Goal: Transaction & Acquisition: Purchase product/service

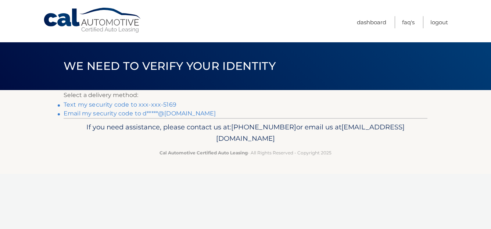
click at [119, 106] on link "Text my security code to xxx-xxx-5169" at bounding box center [120, 104] width 113 height 7
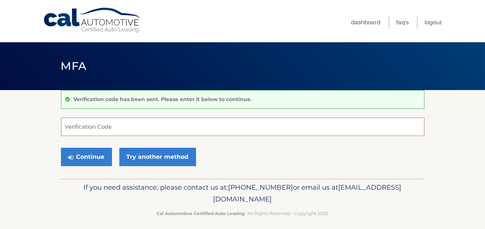
click at [89, 123] on input "Verification Code" at bounding box center [243, 127] width 364 height 18
type input "465701"
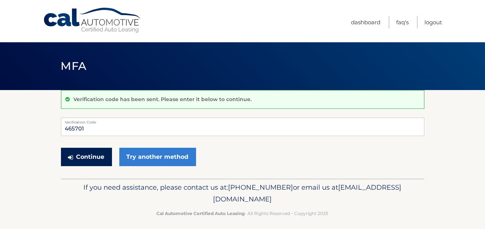
click at [93, 157] on button "Continue" at bounding box center [86, 157] width 51 height 18
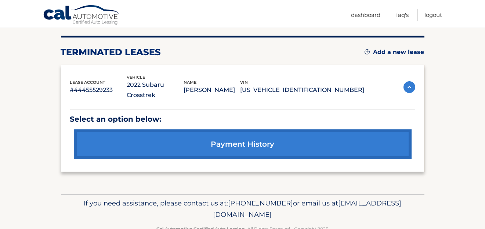
scroll to position [97, 0]
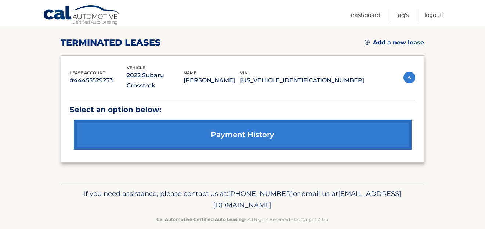
click at [391, 43] on link "Add a new lease" at bounding box center [395, 42] width 60 height 7
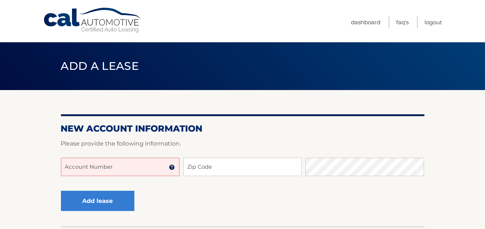
click at [86, 169] on input "Account Number" at bounding box center [120, 167] width 119 height 18
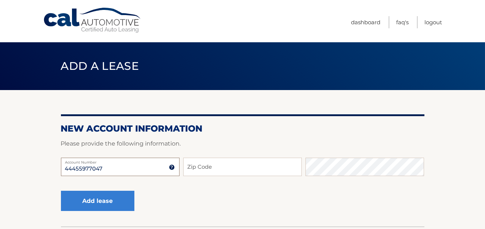
type input "44455977047"
click at [212, 169] on input "Zip Code" at bounding box center [242, 167] width 119 height 18
type input "11733"
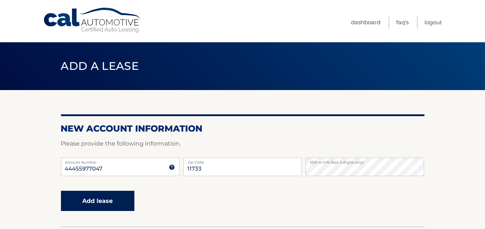
click at [101, 203] on button "Add lease" at bounding box center [97, 201] width 73 height 20
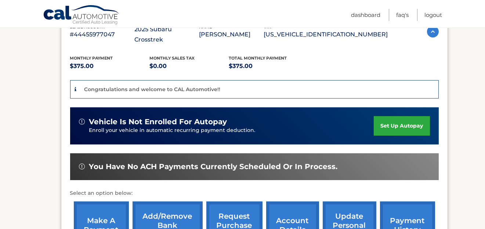
scroll to position [146, 0]
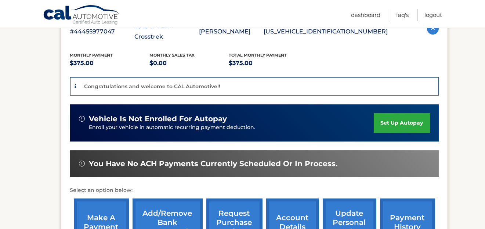
click at [99, 201] on link "make a payment" at bounding box center [101, 222] width 55 height 48
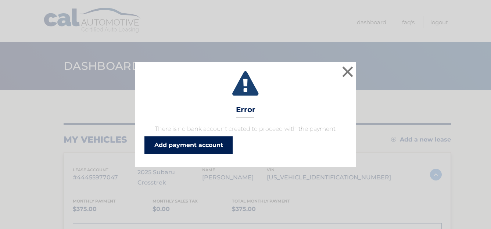
click at [210, 143] on link "Add payment account" at bounding box center [188, 145] width 88 height 18
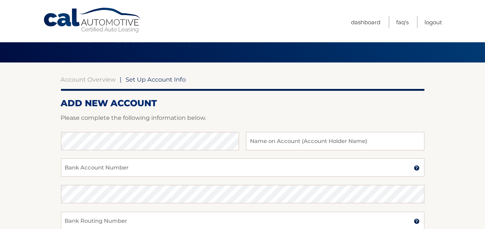
scroll to position [25, 0]
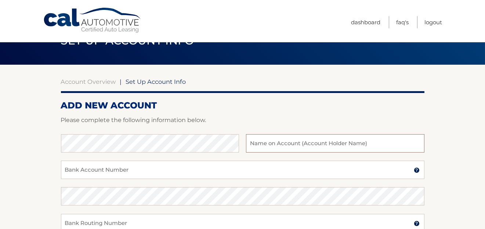
click at [271, 140] on input "text" at bounding box center [335, 143] width 178 height 18
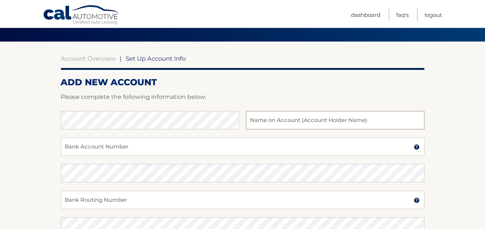
scroll to position [48, 0]
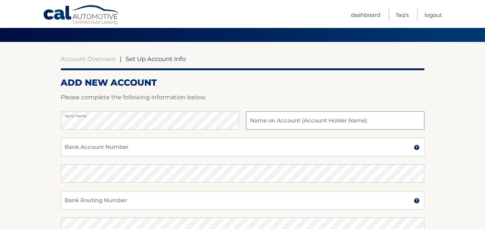
click at [273, 121] on input "text" at bounding box center [335, 120] width 178 height 18
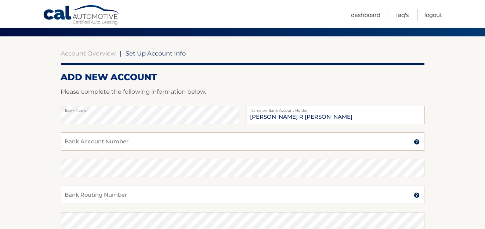
scroll to position [53, 0]
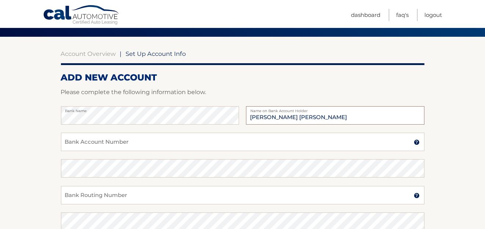
type input "Kevin R Tilden Doris M Tilden"
click at [109, 143] on input "Bank Account Number" at bounding box center [243, 142] width 364 height 18
type input "007204704296"
click at [148, 192] on input "Bank Routing Number" at bounding box center [243, 195] width 364 height 18
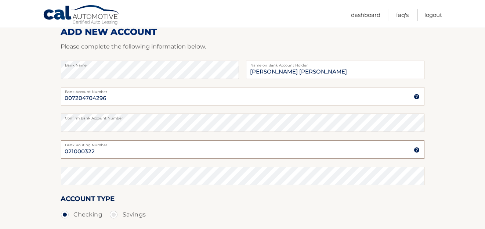
scroll to position [100, 0]
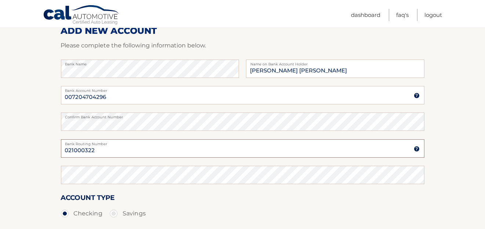
type input "021000322"
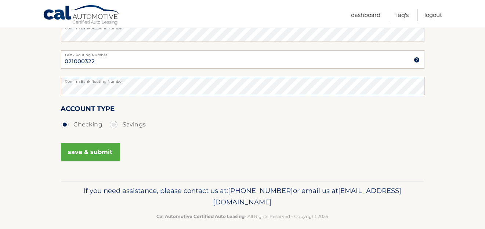
scroll to position [189, 0]
click at [98, 154] on button "save & submit" at bounding box center [90, 152] width 59 height 18
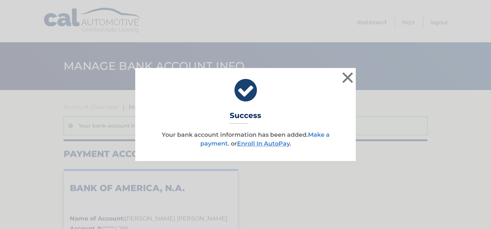
click at [321, 137] on link "Make a payment" at bounding box center [264, 139] width 129 height 16
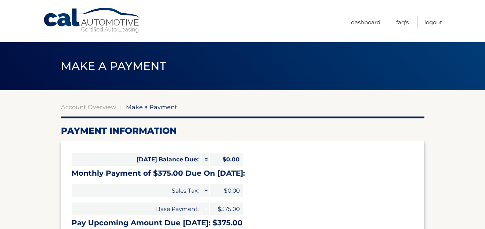
select select "MjU5MDZkMzgtNTUxYS00Y2Y2LTlmNDAtMjczYzA2N2Q3Nzky"
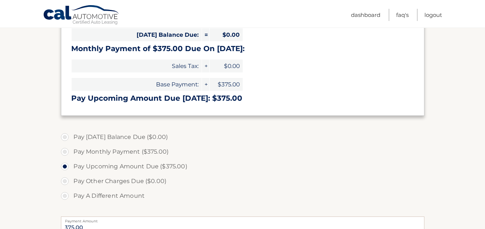
scroll to position [126, 0]
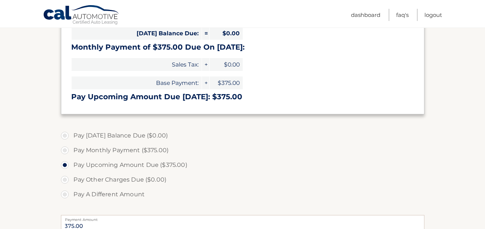
click at [66, 152] on label "Pay Monthly Payment ($375.00)" at bounding box center [243, 150] width 364 height 15
click at [66, 152] on input "Pay Monthly Payment ($375.00)" at bounding box center [67, 149] width 7 height 12
radio input "true"
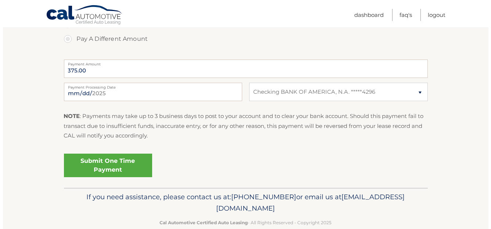
scroll to position [282, 0]
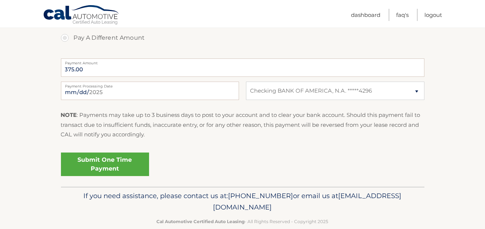
click at [114, 164] on link "Submit One Time Payment" at bounding box center [105, 164] width 88 height 24
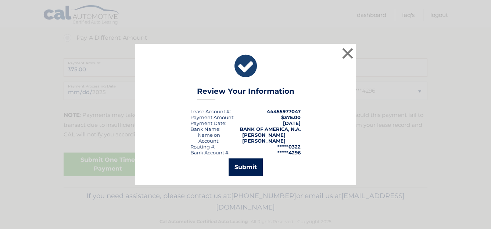
click at [246, 168] on button "Submit" at bounding box center [245, 167] width 34 height 18
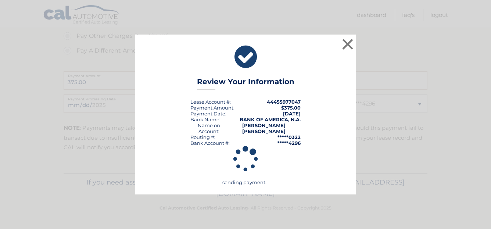
scroll to position [269, 0]
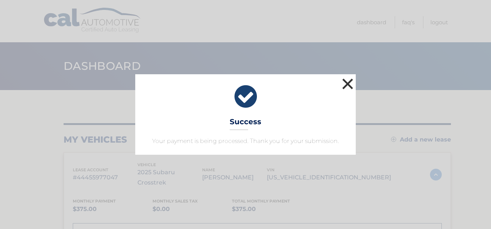
click at [351, 83] on button "×" at bounding box center [347, 83] width 15 height 15
